Goal: Find specific page/section: Find specific page/section

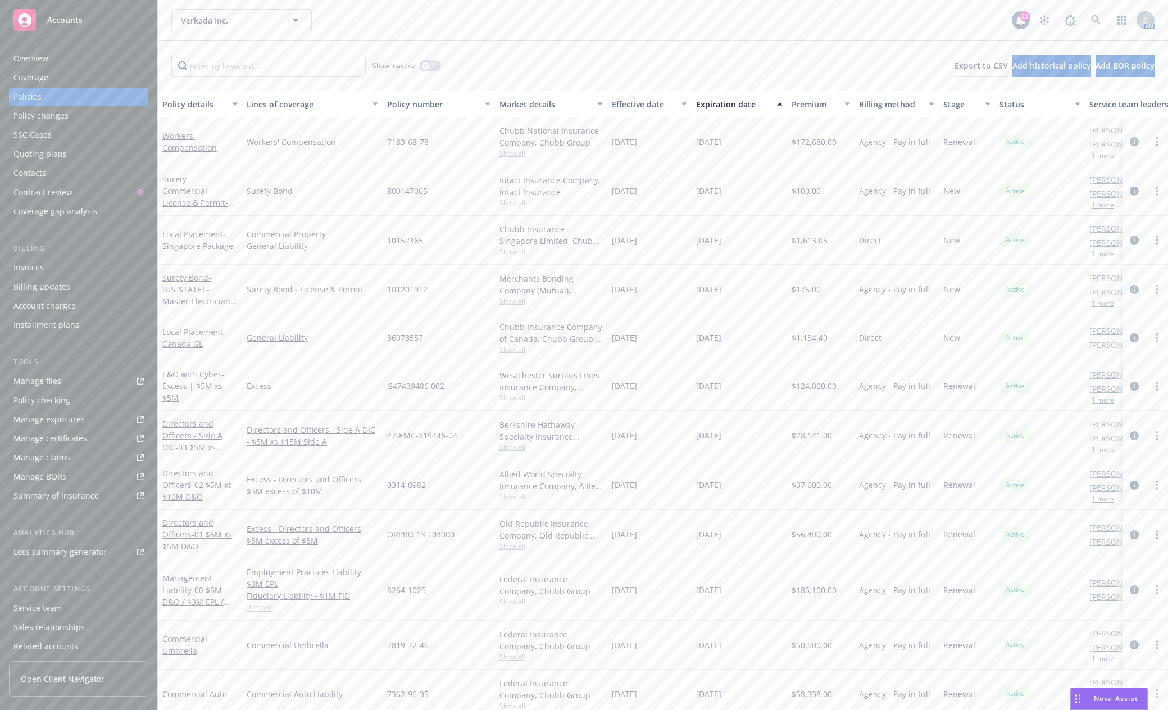
click at [57, 21] on span "Accounts" at bounding box center [64, 20] width 35 height 9
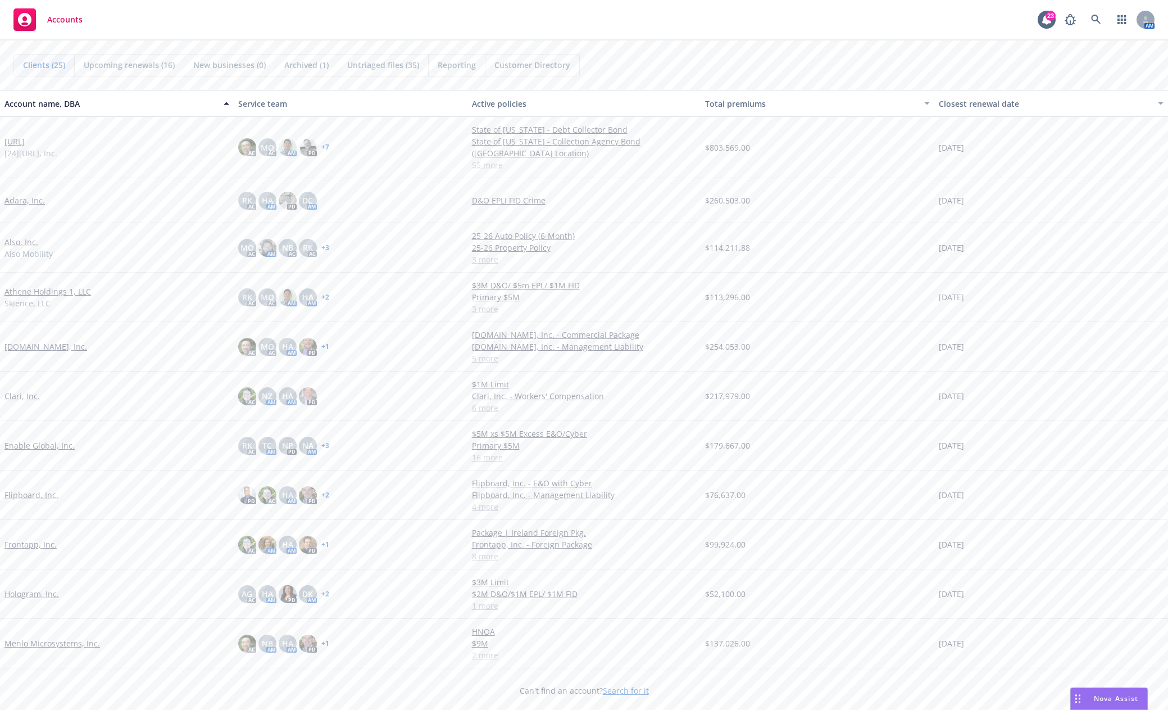
click at [14, 139] on link "[URL]" at bounding box center [14, 141] width 20 height 12
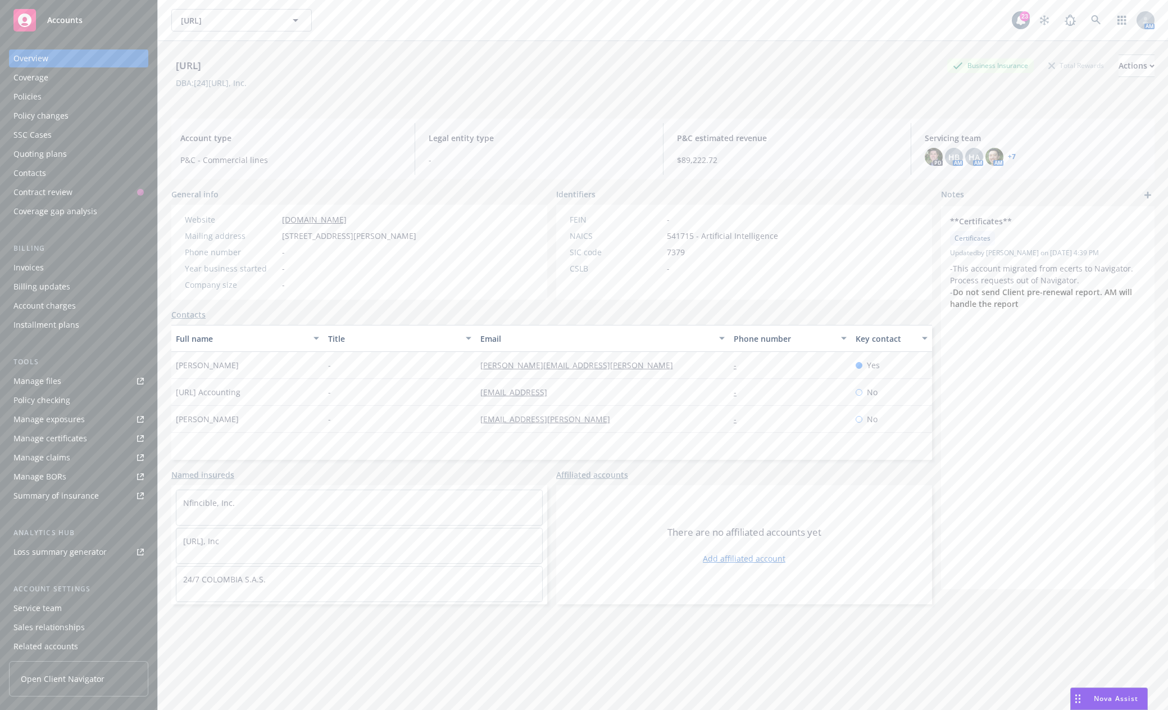
click at [55, 384] on div "Manage files" at bounding box center [37, 381] width 48 height 18
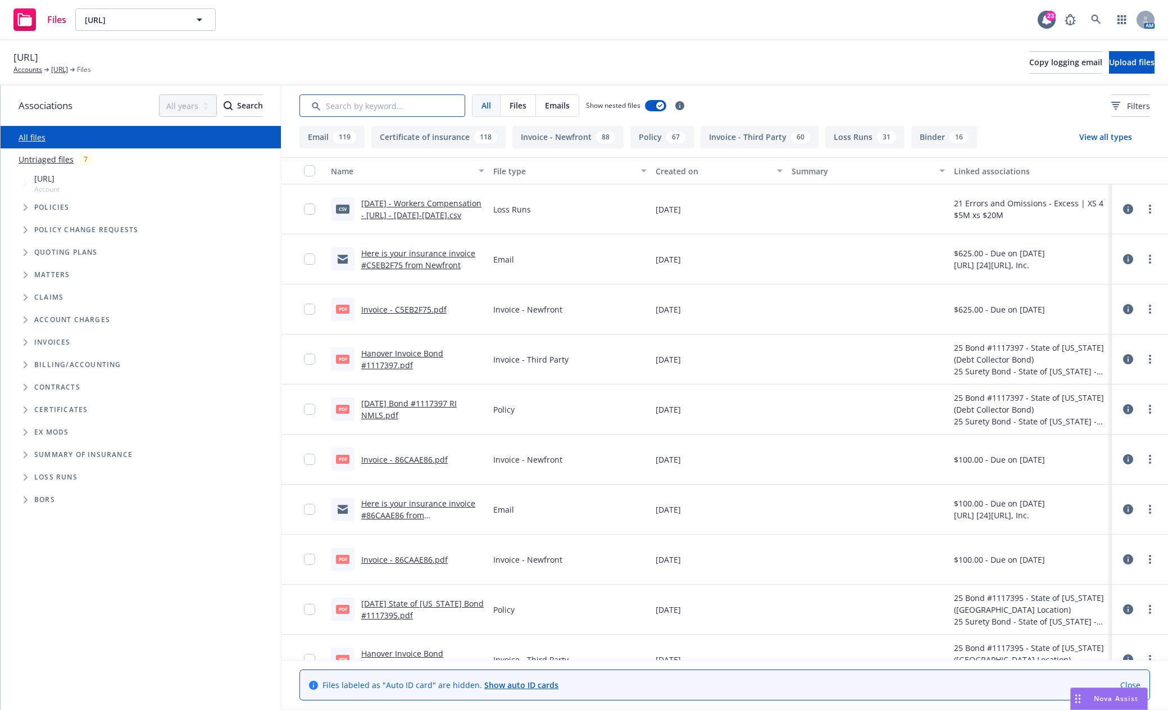
click at [365, 108] on input "Search by keyword..." at bounding box center [383, 105] width 166 height 22
type input "soi"
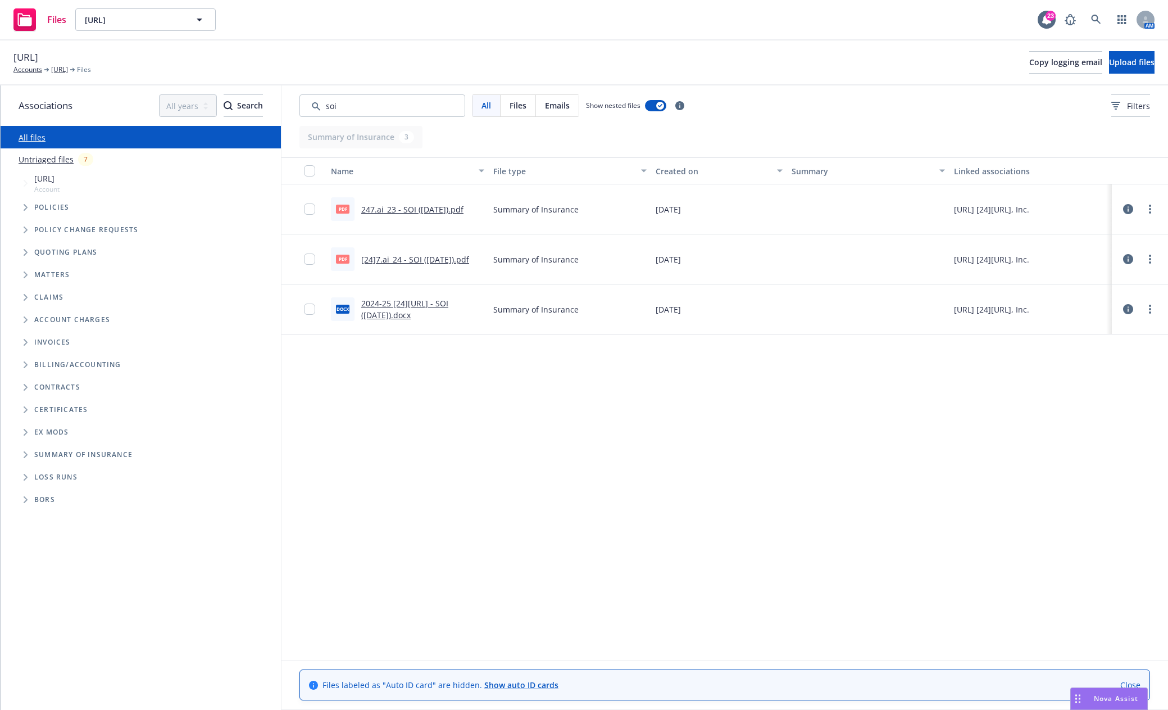
click at [416, 210] on link "247.ai_23 - SOI (4.17.24).pdf" at bounding box center [412, 209] width 102 height 11
